Goal: Consume media (video, audio): Consume media (video, audio)

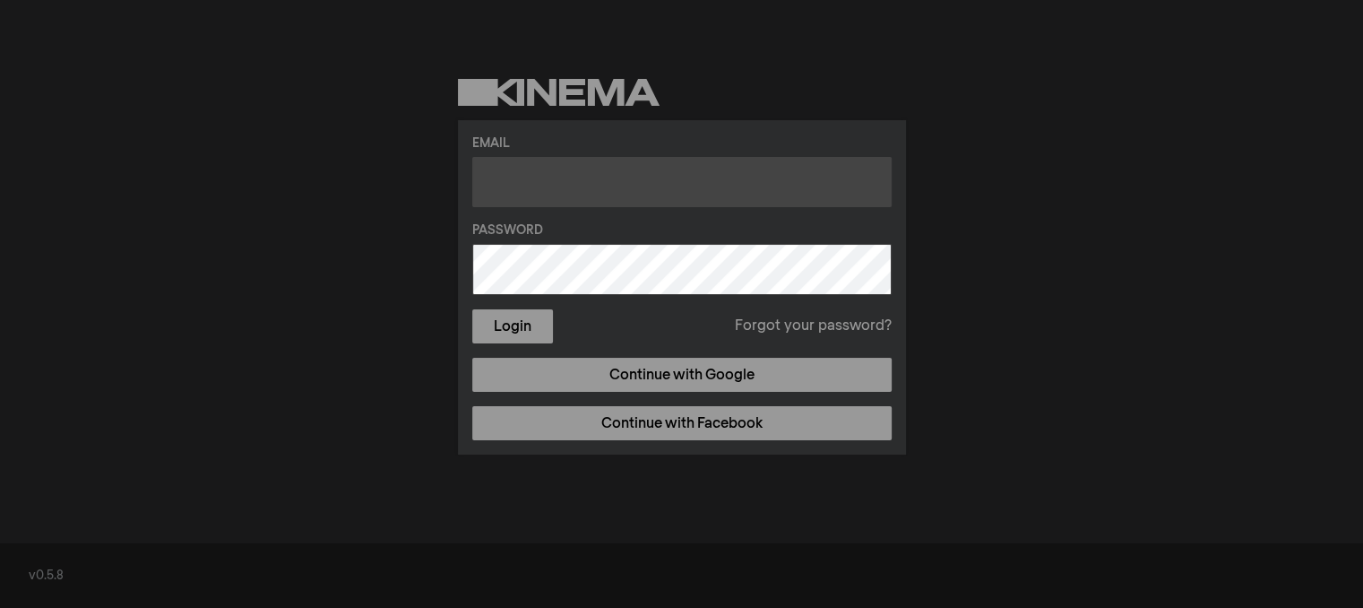
click at [607, 172] on input "text" at bounding box center [681, 182] width 419 height 50
type input "[EMAIL_ADDRESS][DOMAIN_NAME]"
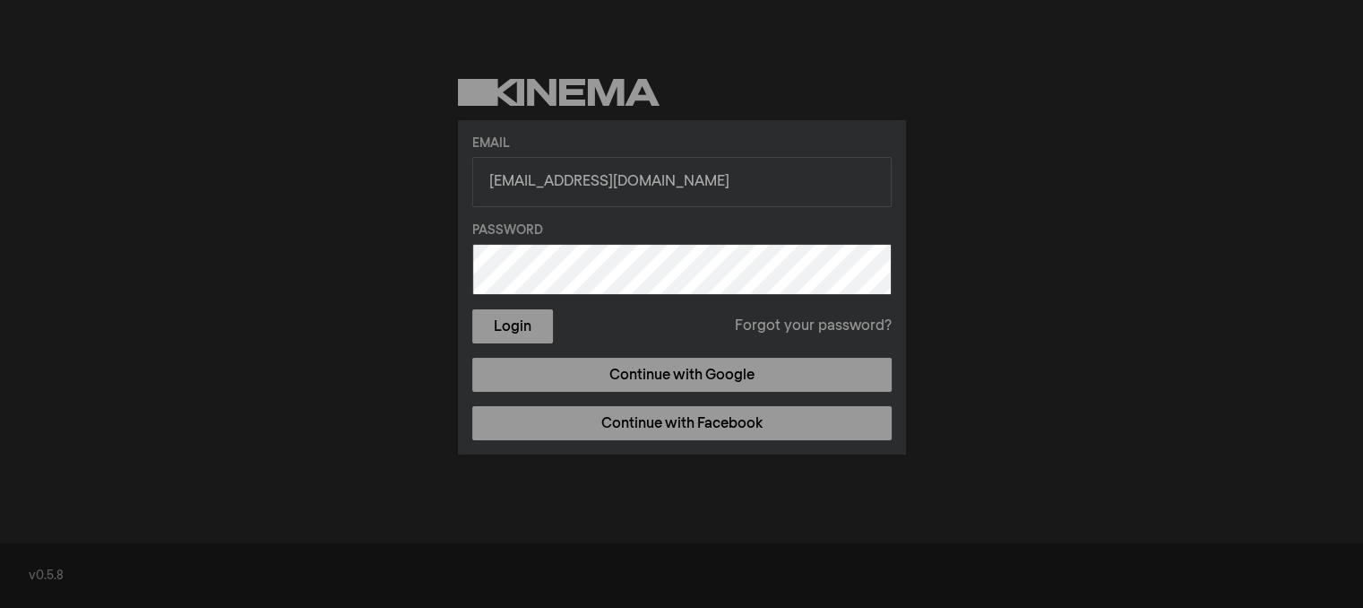
click at [472, 309] on button "Login" at bounding box center [512, 326] width 81 height 34
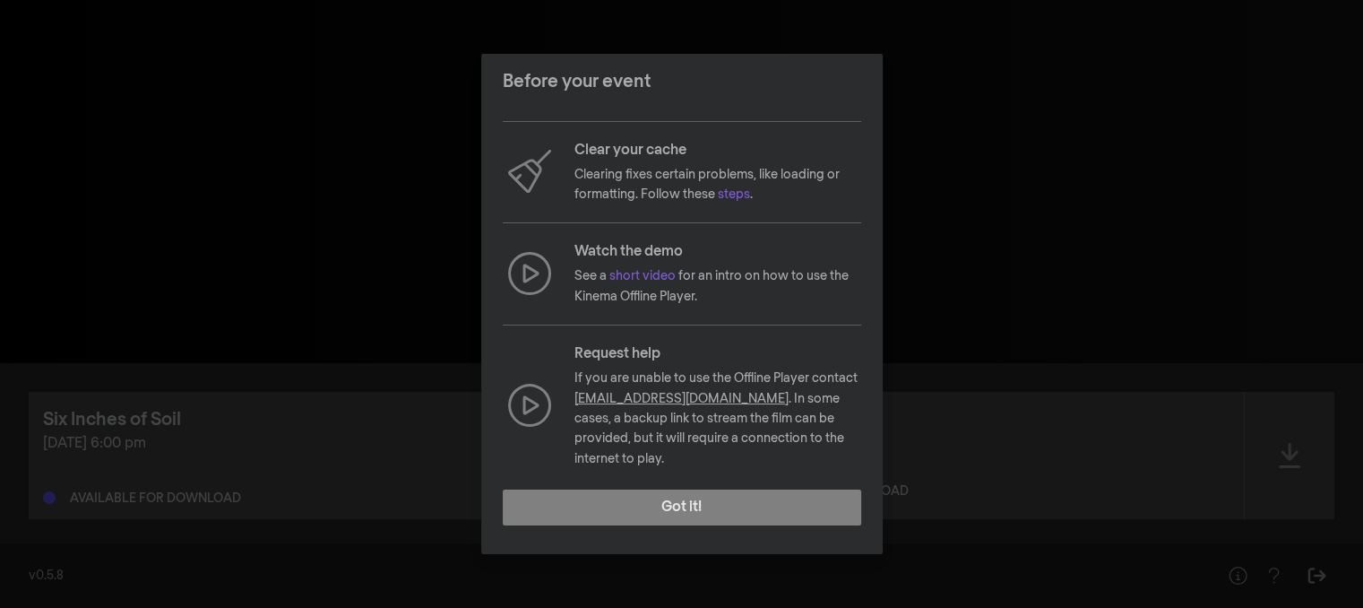
scroll to position [17, 0]
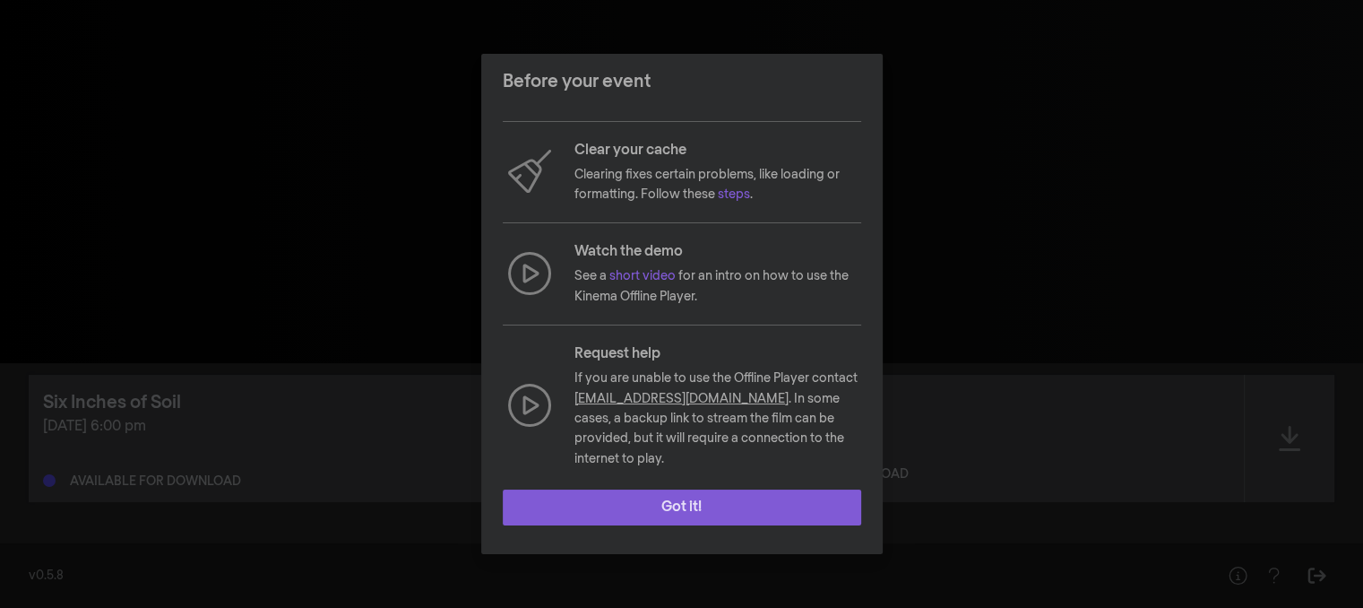
click at [664, 504] on button "Got it!" at bounding box center [682, 507] width 359 height 36
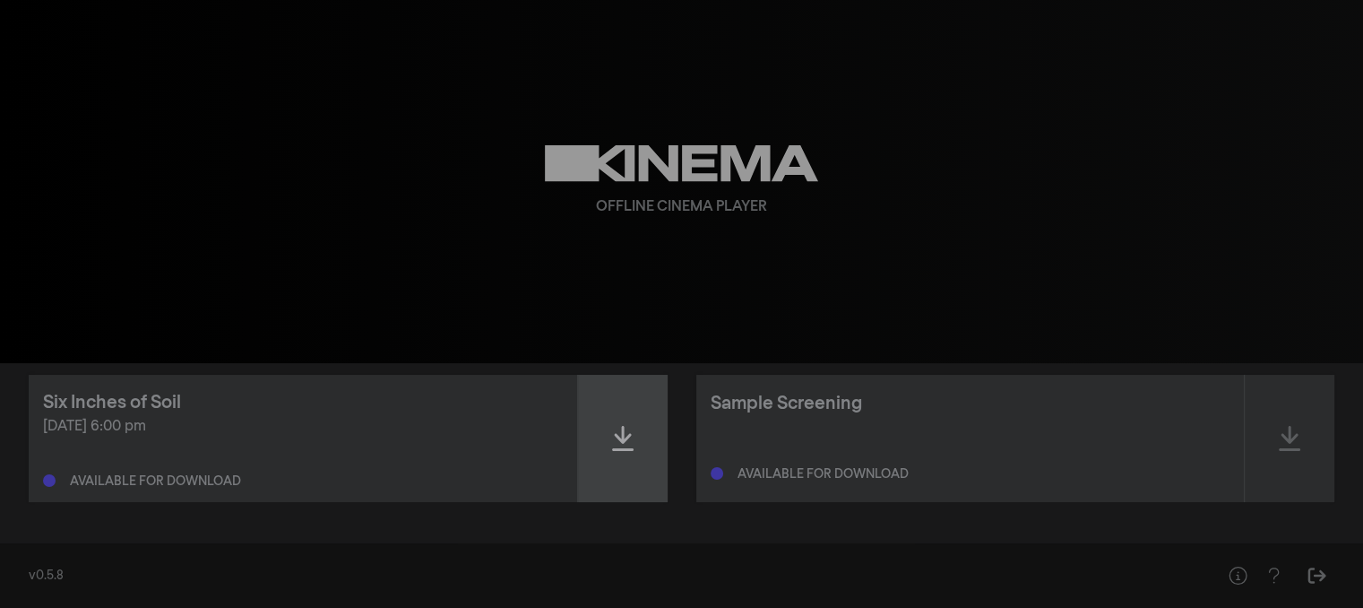
click at [637, 441] on div at bounding box center [623, 438] width 90 height 127
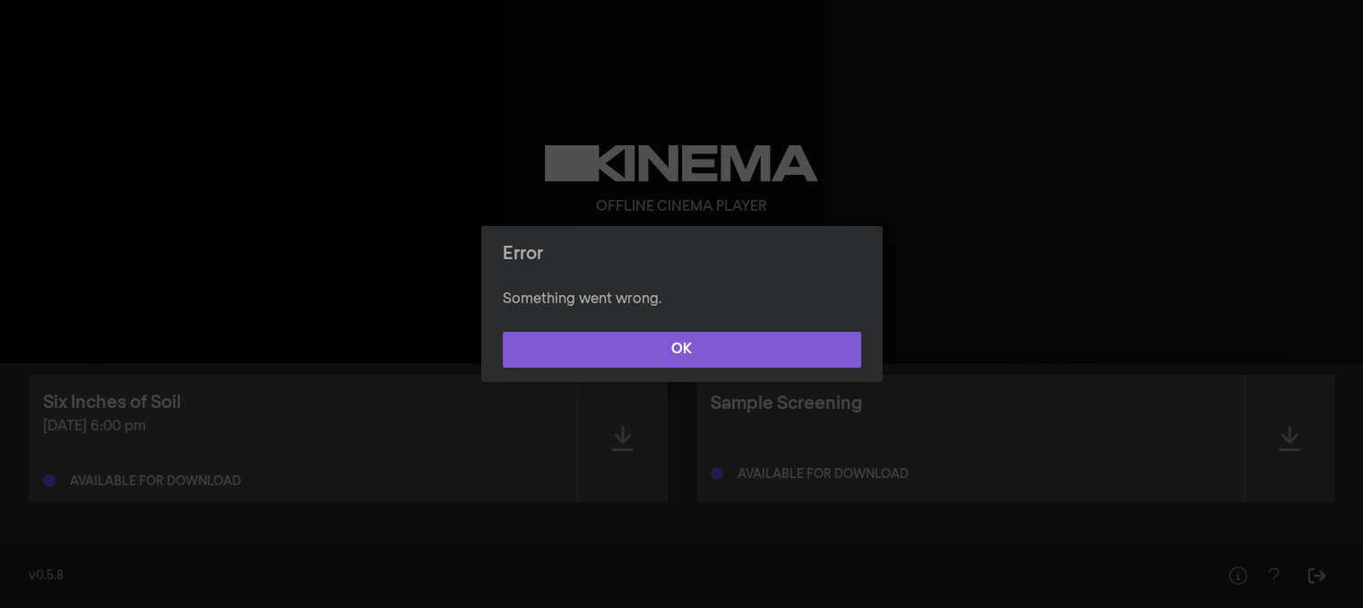
click at [678, 352] on button "OK" at bounding box center [682, 350] width 359 height 36
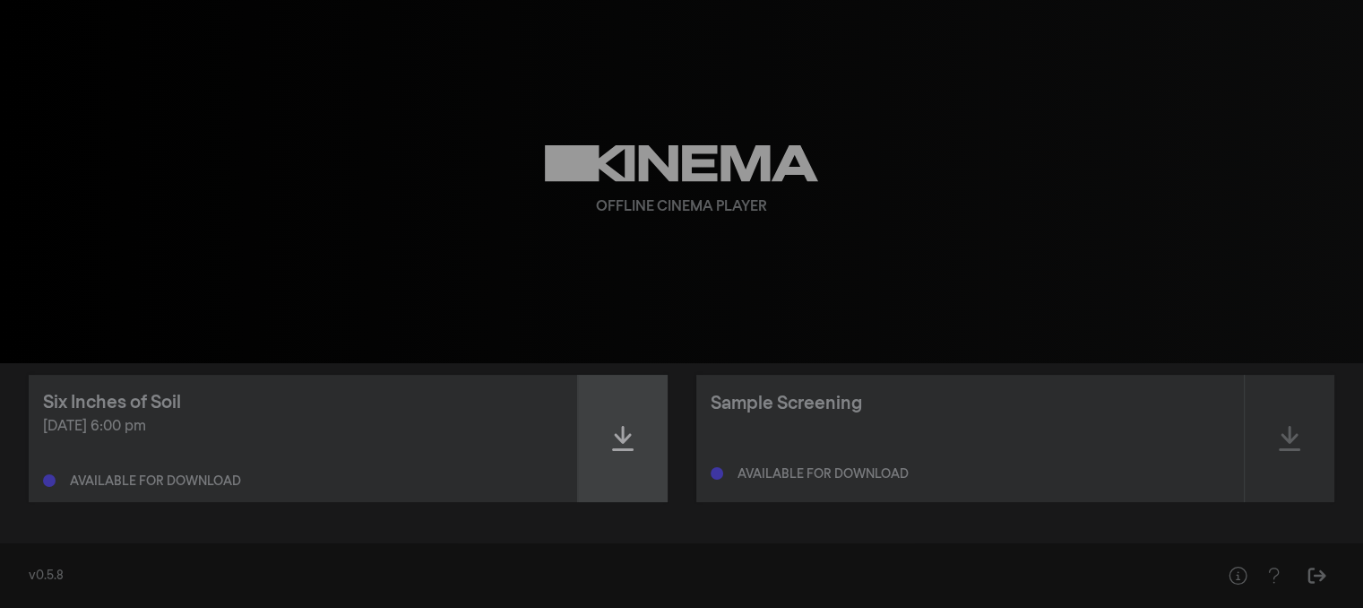
click at [645, 437] on div at bounding box center [623, 438] width 90 height 127
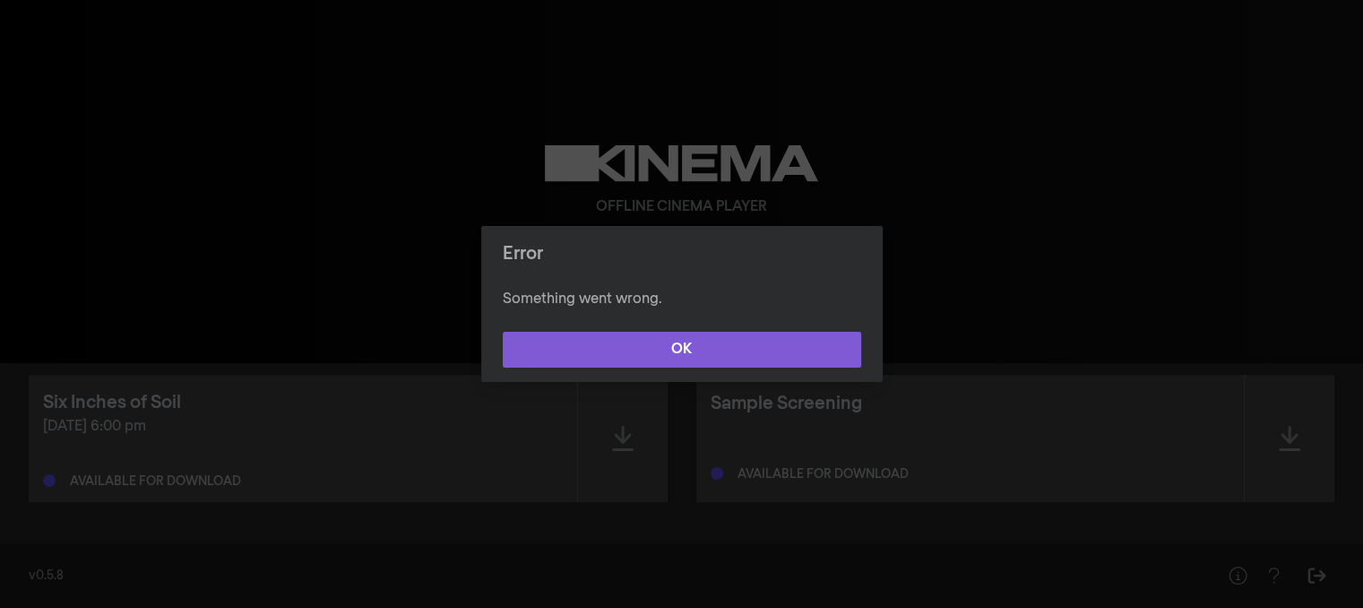
click at [664, 350] on button "OK" at bounding box center [682, 350] width 359 height 36
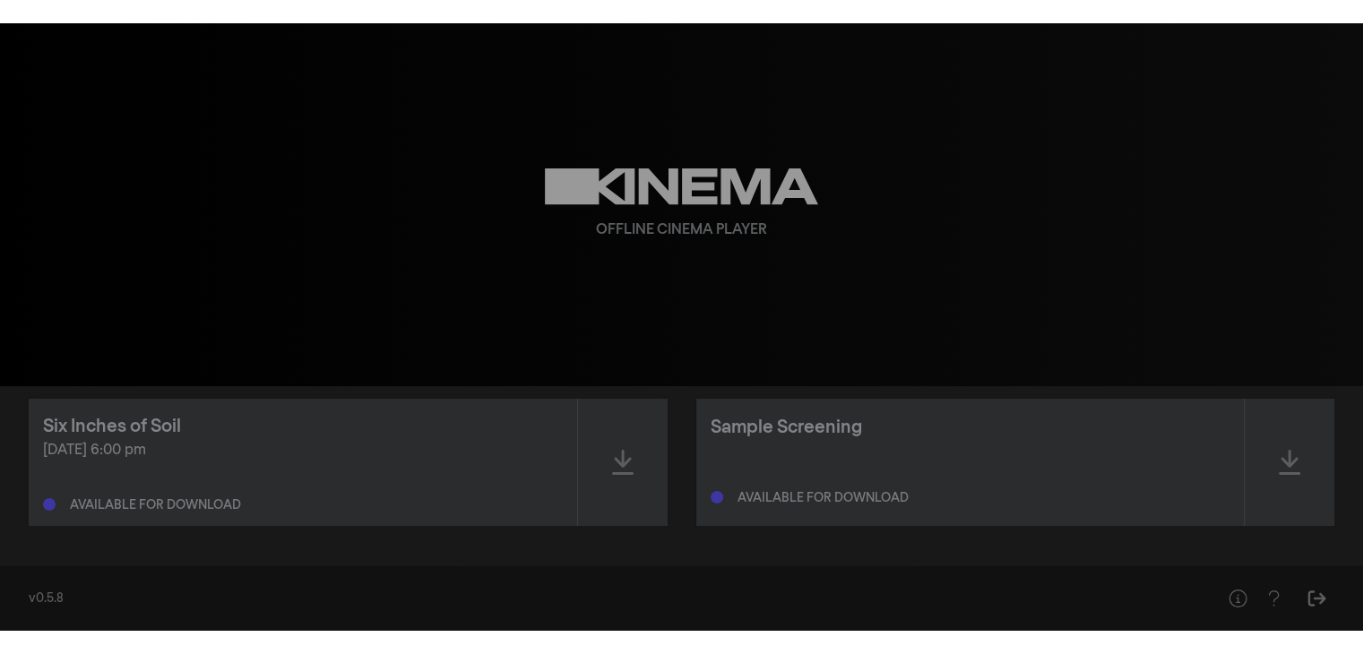
scroll to position [0, 0]
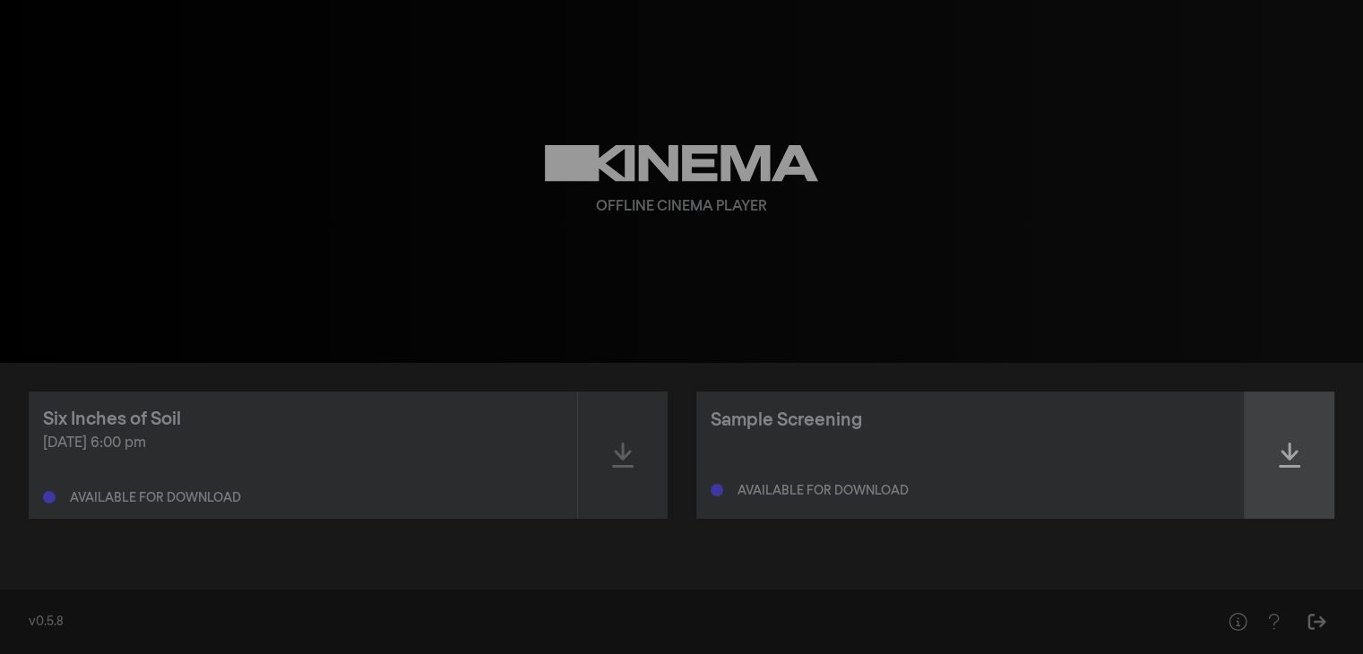
click at [1308, 447] on div at bounding box center [1290, 455] width 90 height 127
click at [1249, 470] on div at bounding box center [1290, 455] width 90 height 127
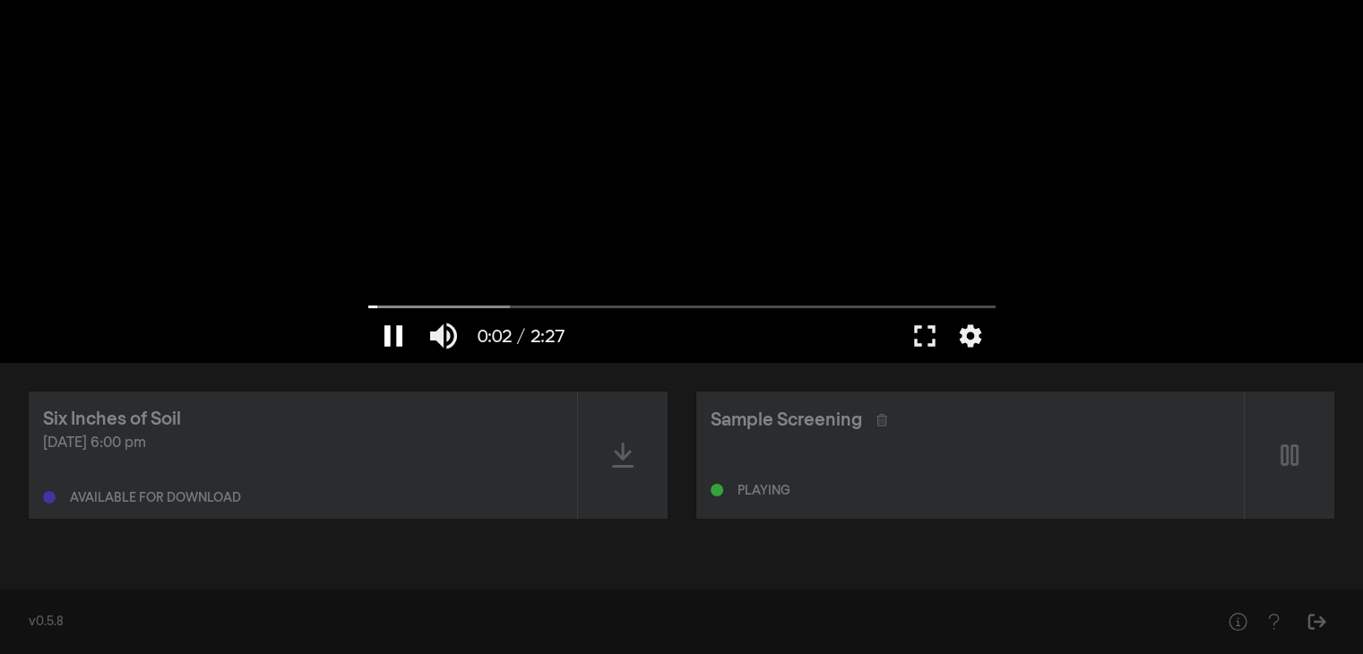
click at [384, 333] on button "pause" at bounding box center [393, 336] width 50 height 54
type input "2.273943"
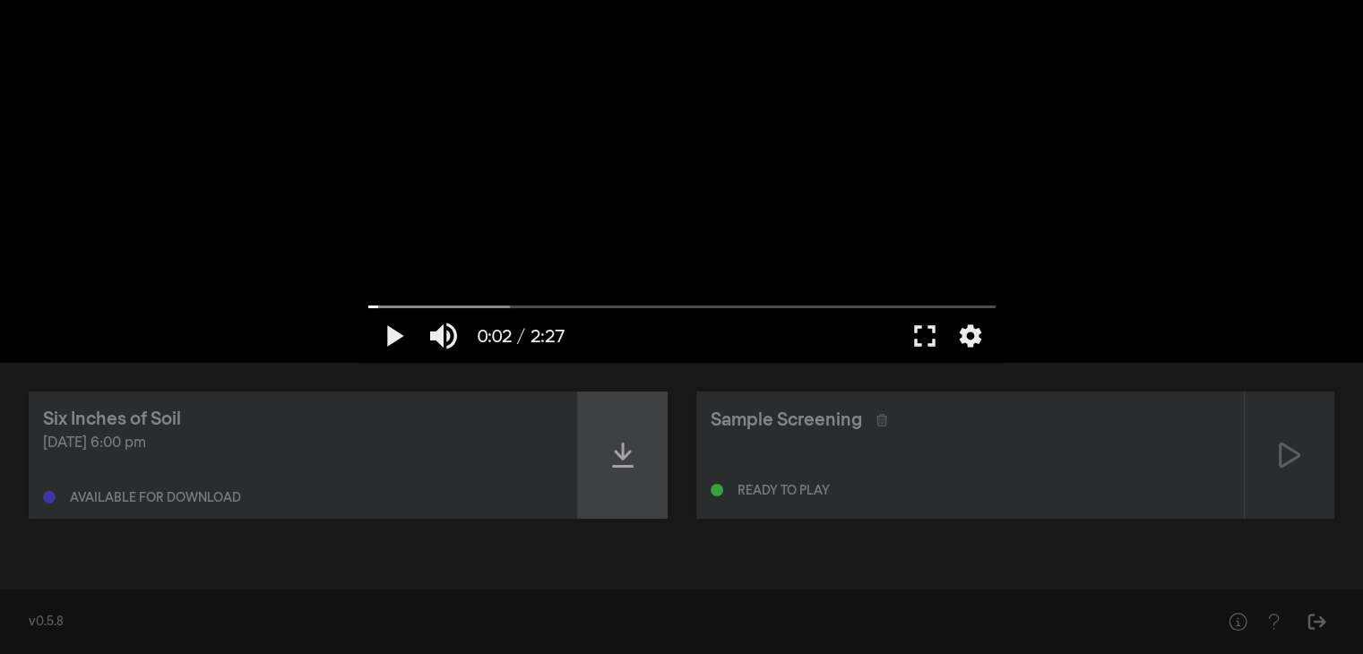
click at [599, 458] on div at bounding box center [623, 455] width 90 height 127
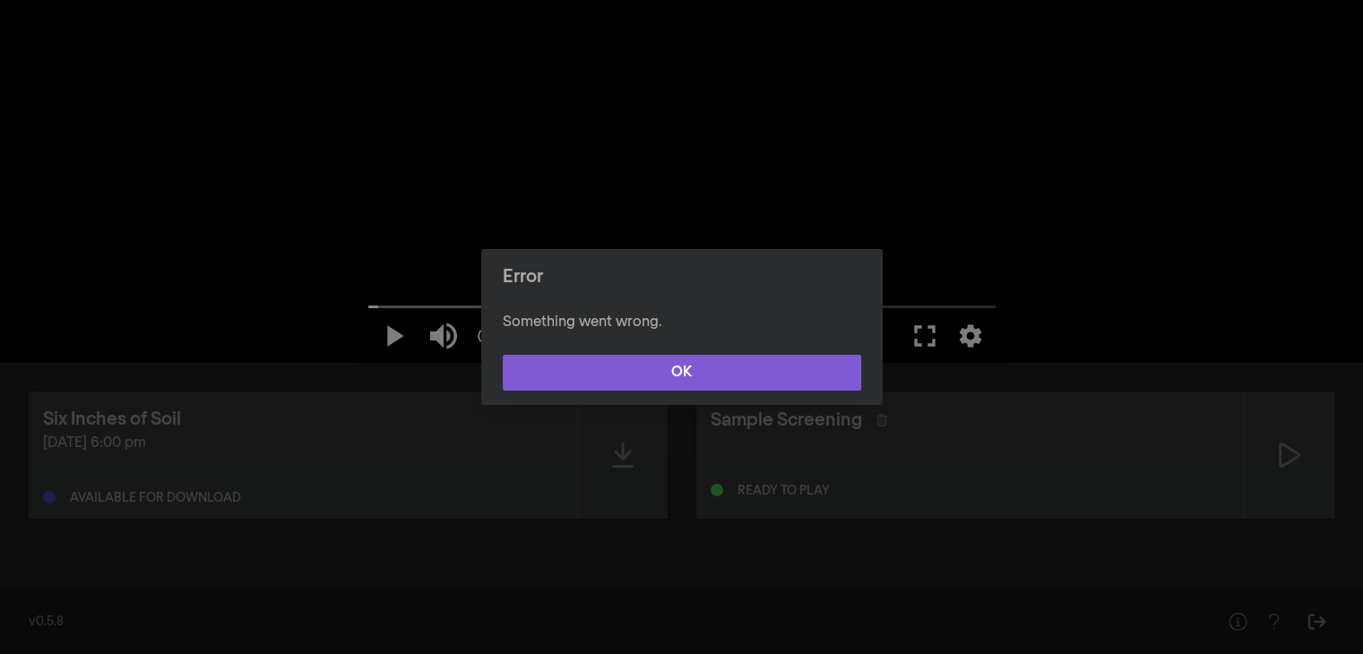
click at [635, 377] on button "OK" at bounding box center [682, 373] width 359 height 36
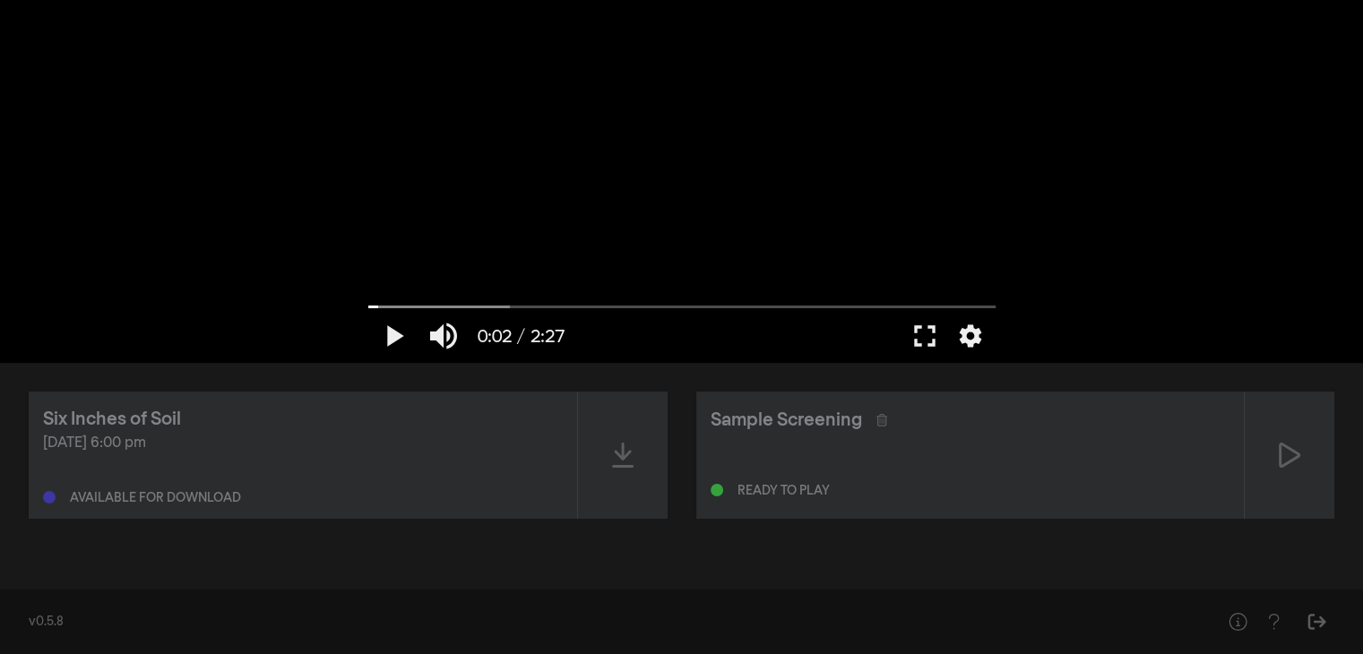
drag, startPoint x: 1316, startPoint y: 631, endPoint x: 854, endPoint y: 648, distance: 461.9
click at [854, 607] on div "v0.5.8" at bounding box center [681, 622] width 1363 height 65
click at [603, 442] on div at bounding box center [623, 455] width 90 height 127
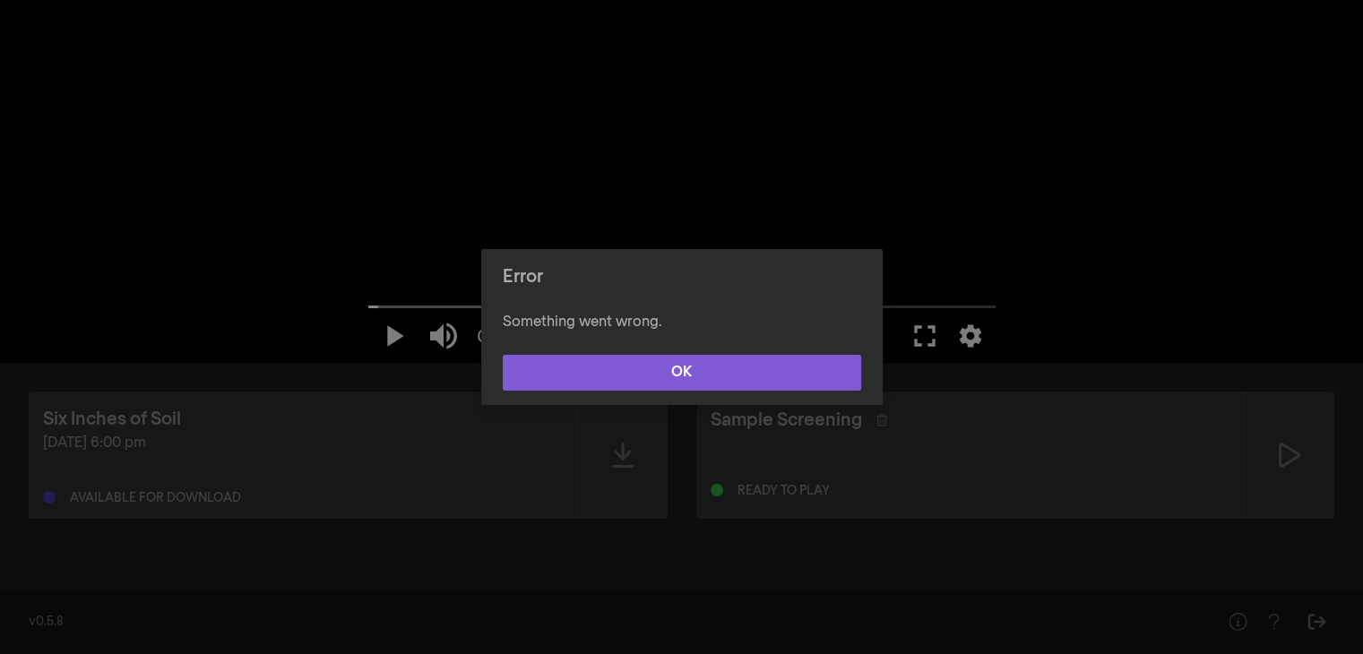
click at [685, 359] on button "OK" at bounding box center [682, 373] width 359 height 36
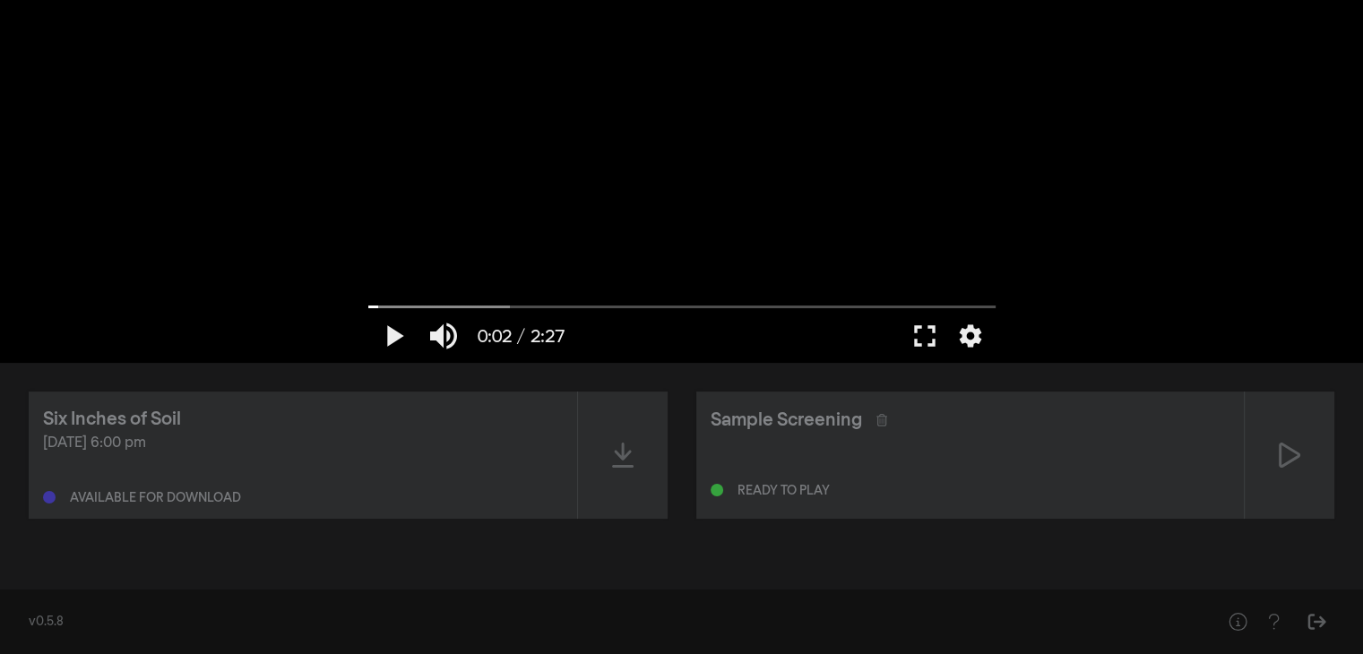
click at [274, 413] on div "Six Inches of Soil" at bounding box center [303, 419] width 520 height 27
click at [125, 506] on div "Six Inches of Soil [DATE] 6:00 pm Available for download" at bounding box center [303, 455] width 549 height 127
click at [125, 486] on div "Available for download" at bounding box center [303, 494] width 520 height 22
click at [622, 467] on icon at bounding box center [623, 455] width 22 height 25
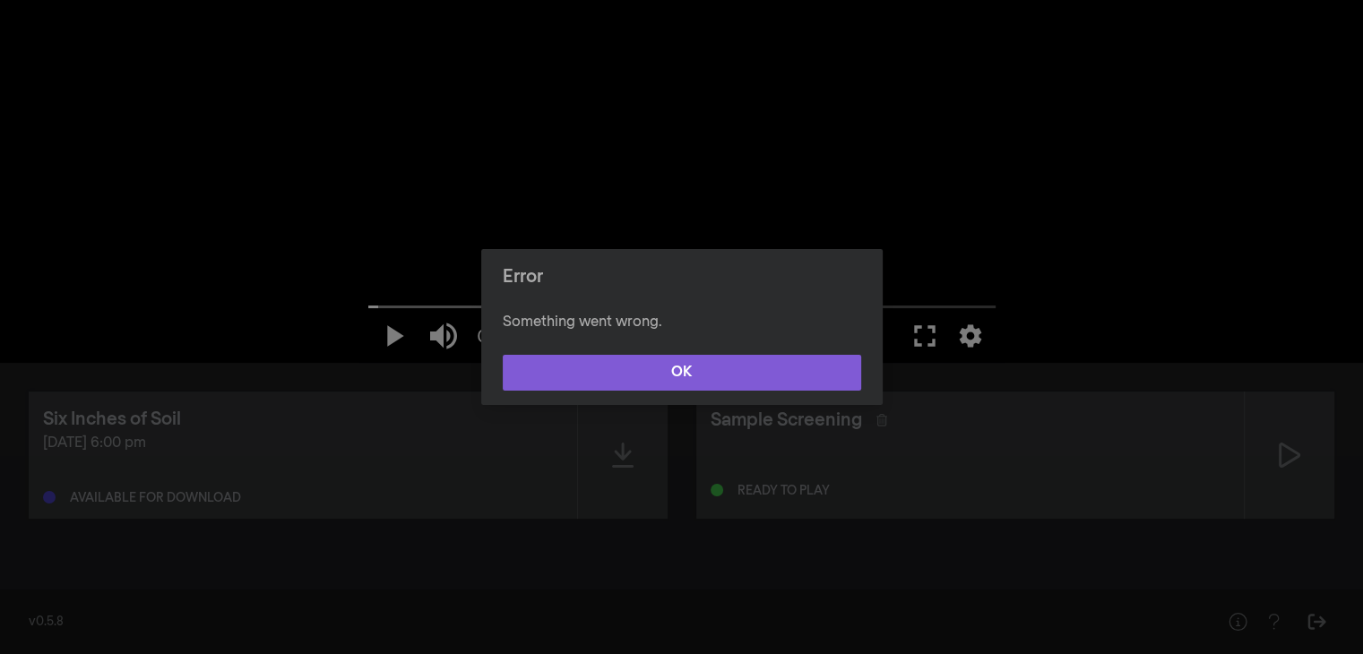
click at [667, 371] on button "OK" at bounding box center [682, 373] width 359 height 36
